Goal: Task Accomplishment & Management: Use online tool/utility

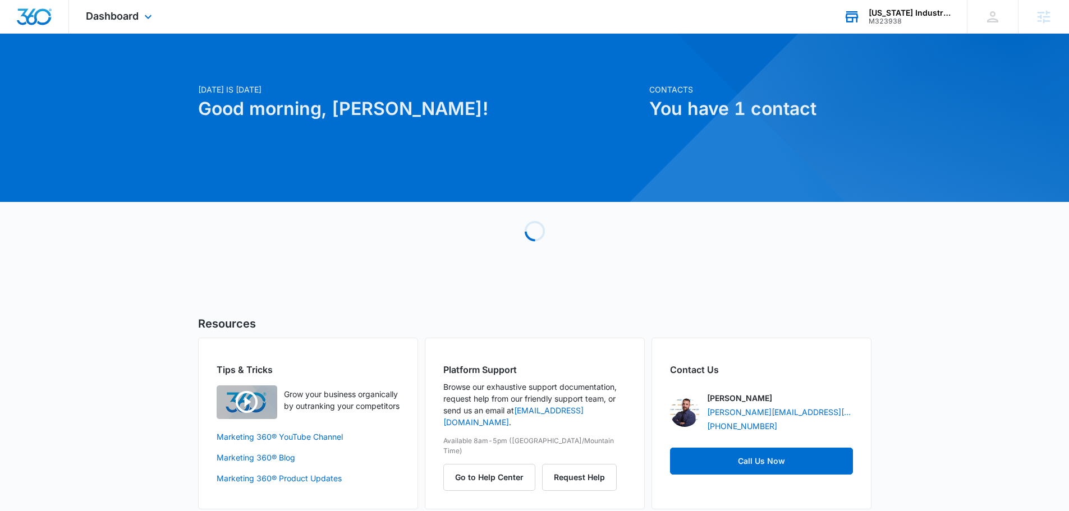
click at [901, 28] on div "Texas Industrial Services M323938 Your Accounts View All" at bounding box center [897, 16] width 140 height 33
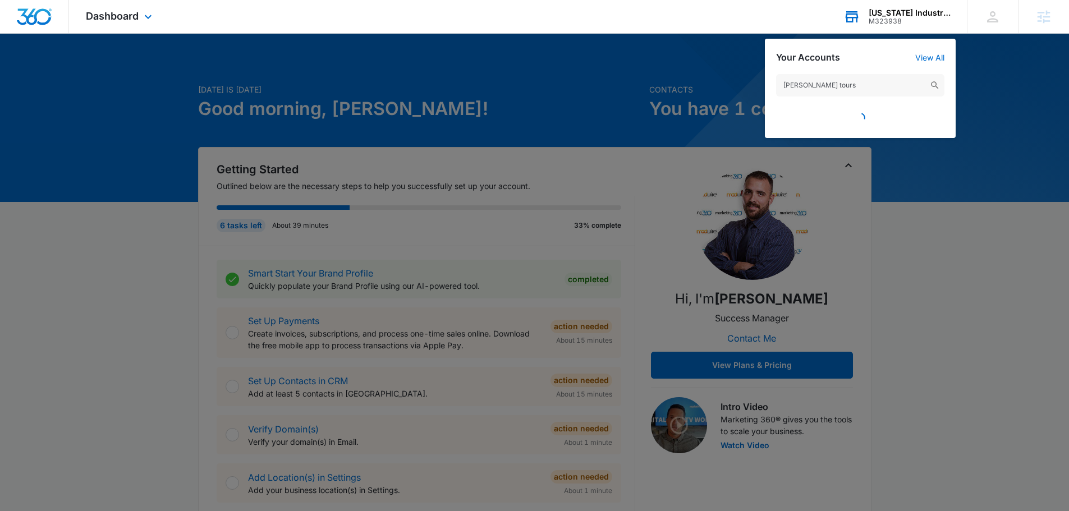
click at [849, 85] on input "sarah boyz tours" at bounding box center [860, 85] width 168 height 22
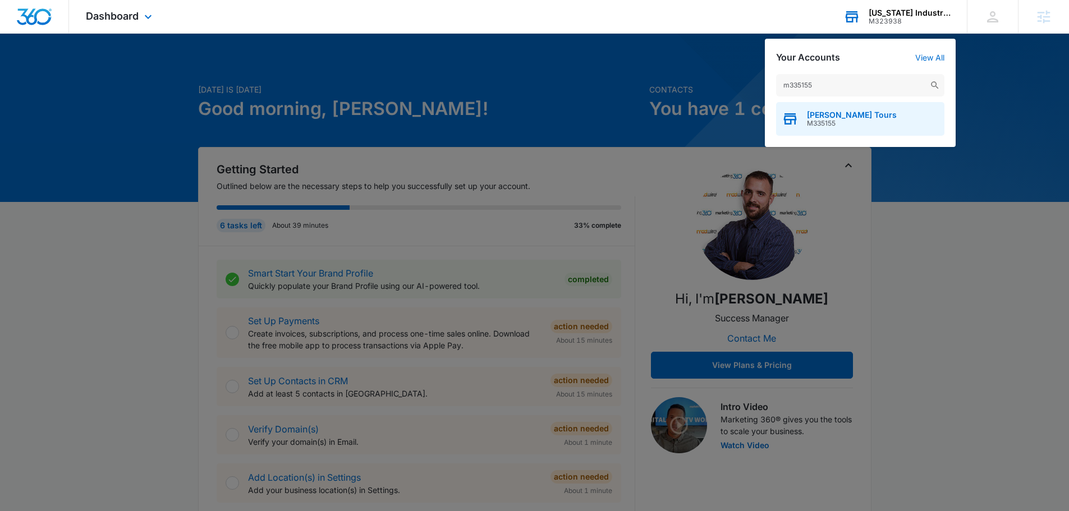
type input "m335155"
click at [819, 115] on span "Sarah Boyz Tours" at bounding box center [852, 115] width 90 height 9
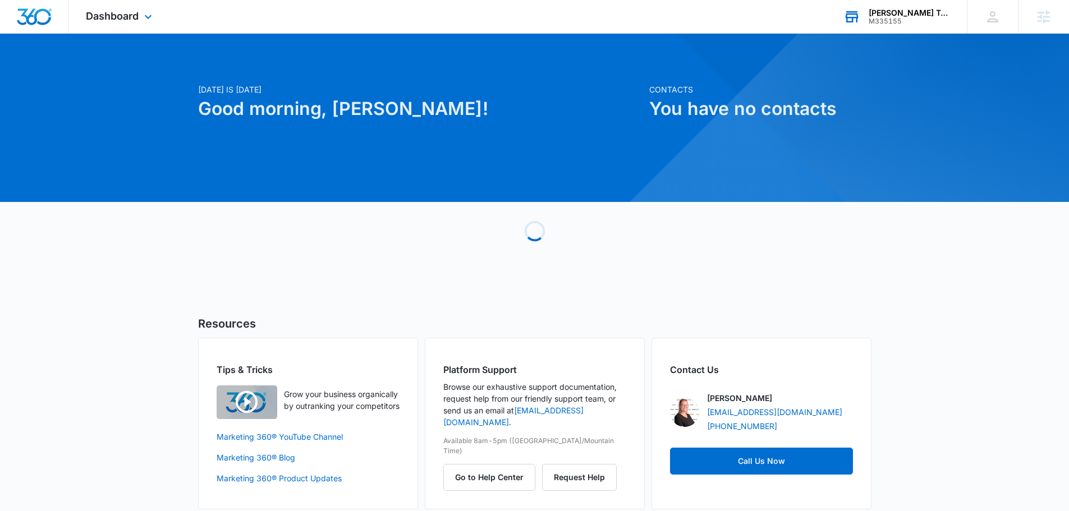
click at [117, 22] on div "Dashboard Apps Reputation Websites Forms CRM Email Social Shop Content Ads Inte…" at bounding box center [120, 16] width 103 height 33
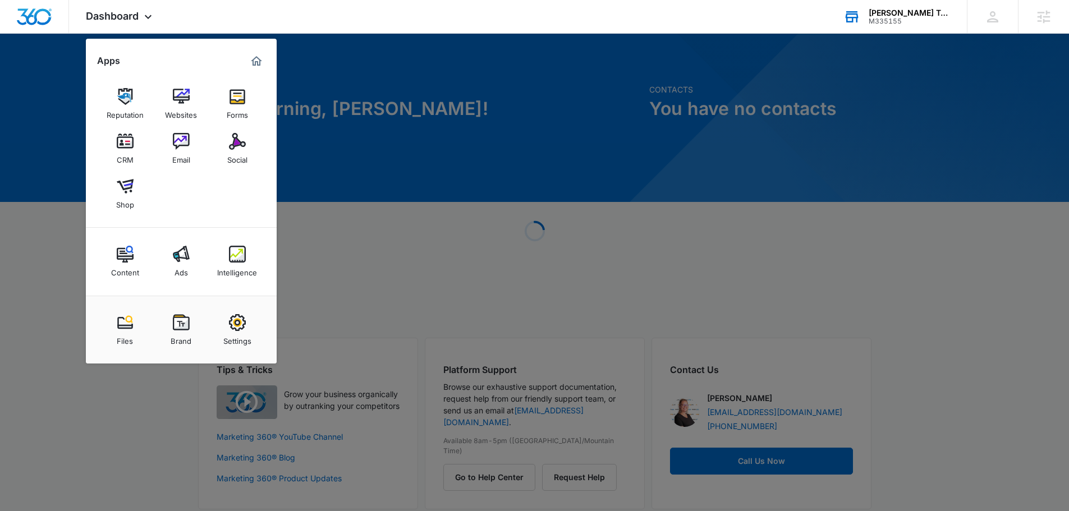
click at [127, 333] on div "Files" at bounding box center [125, 338] width 16 height 15
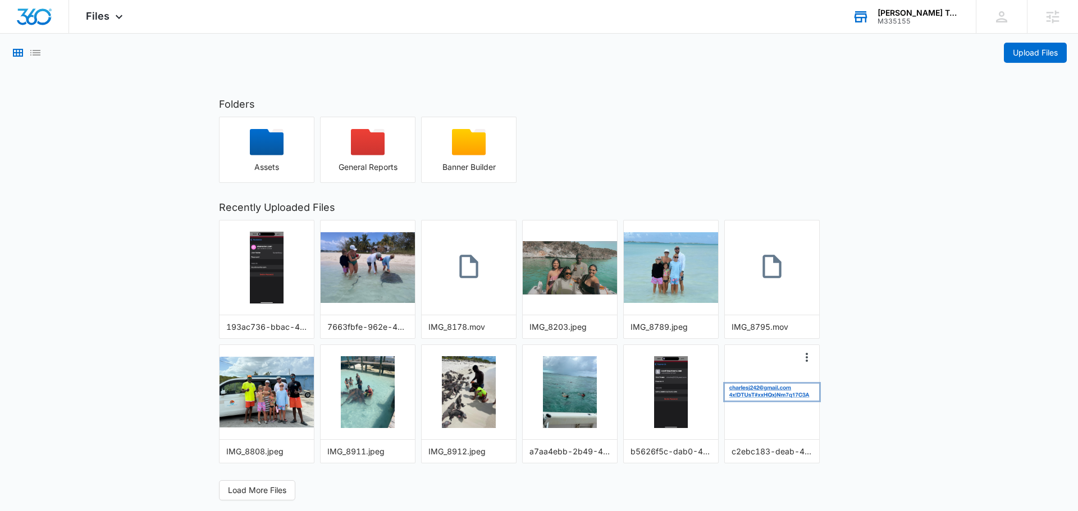
click at [770, 399] on img "button" at bounding box center [772, 392] width 94 height 17
